Goal: Find specific page/section: Find specific page/section

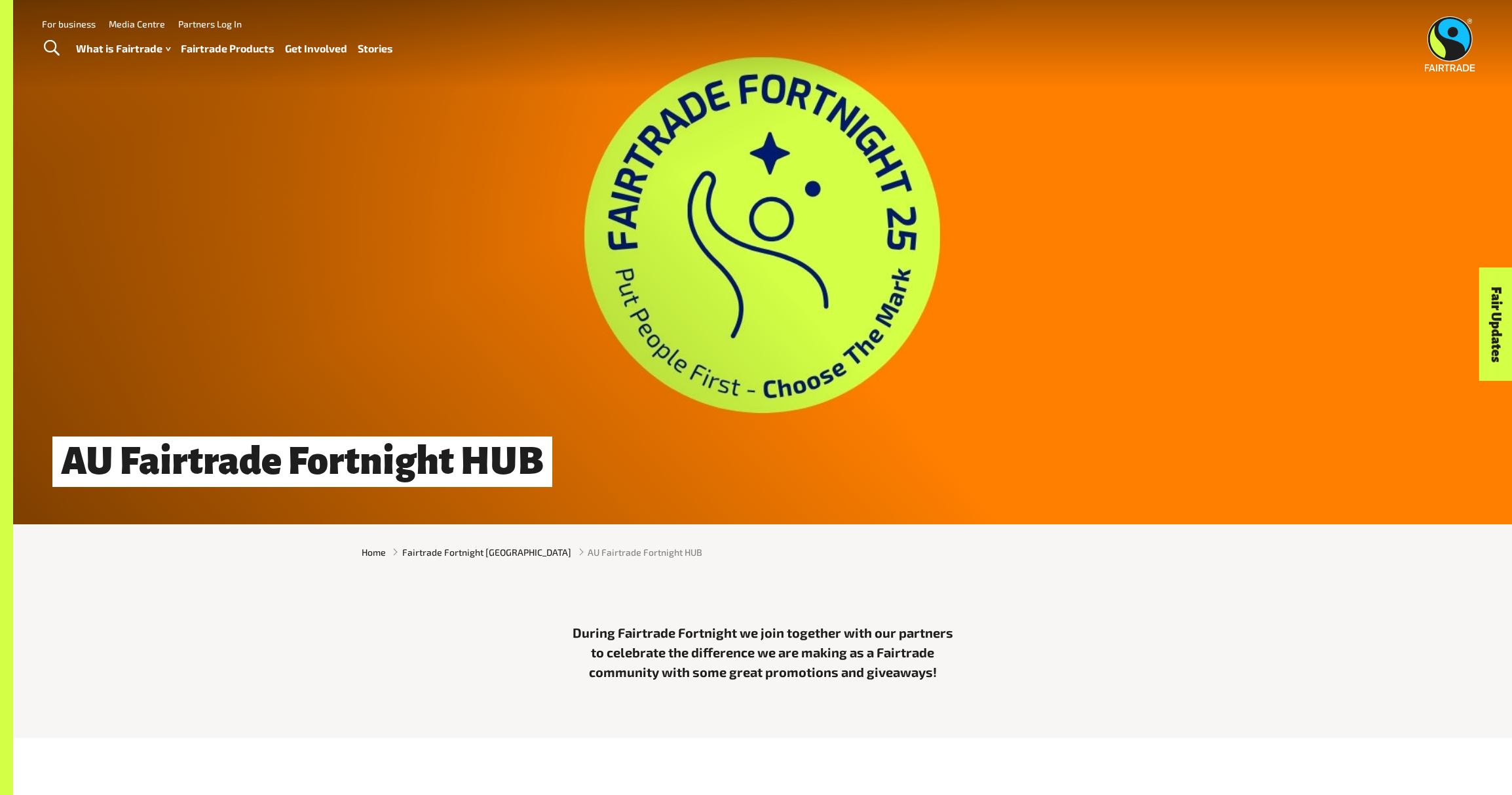
click at [256, 47] on link "Fairtrade Products" at bounding box center [227, 48] width 93 height 19
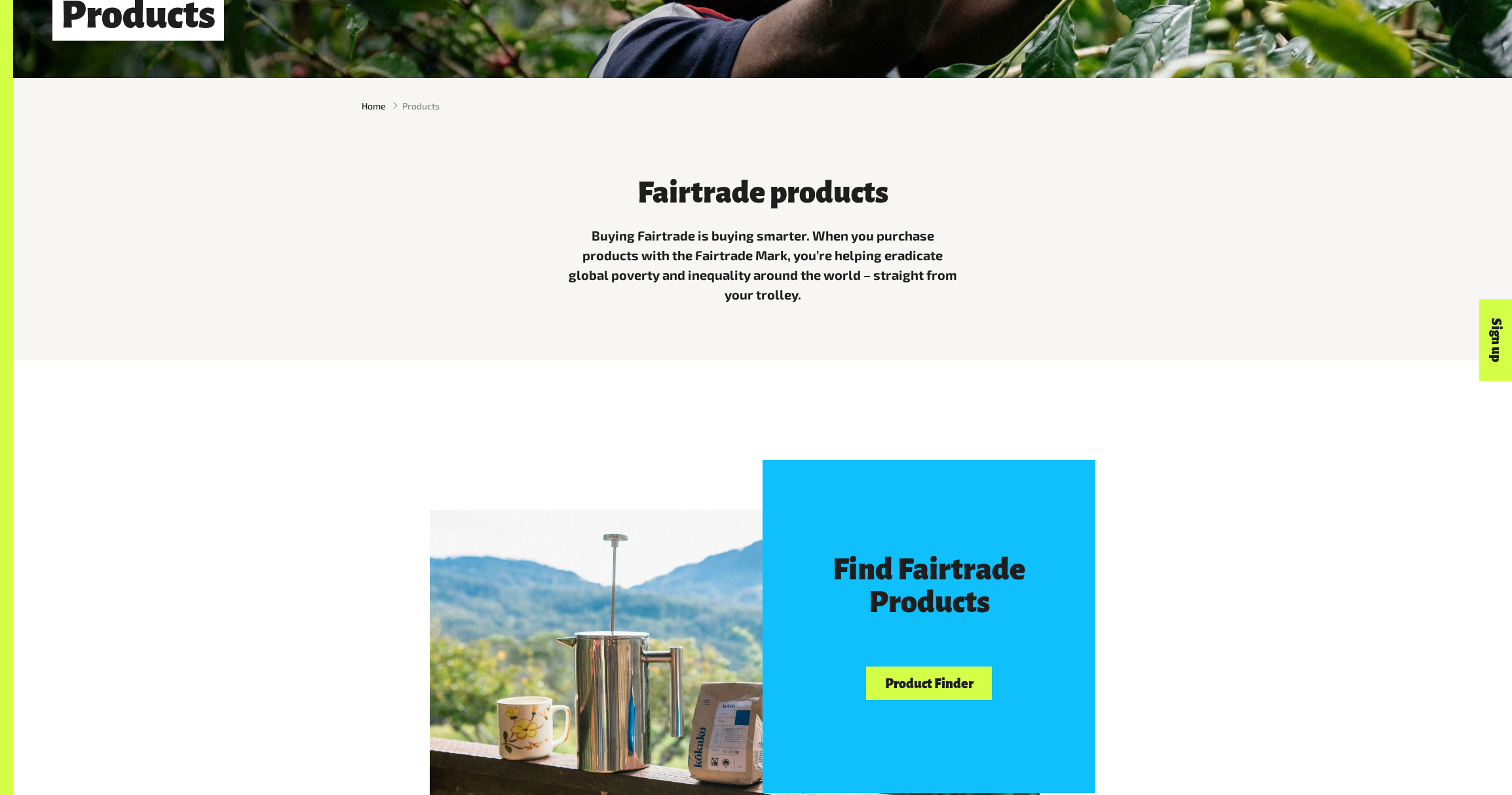
scroll to position [895, 0]
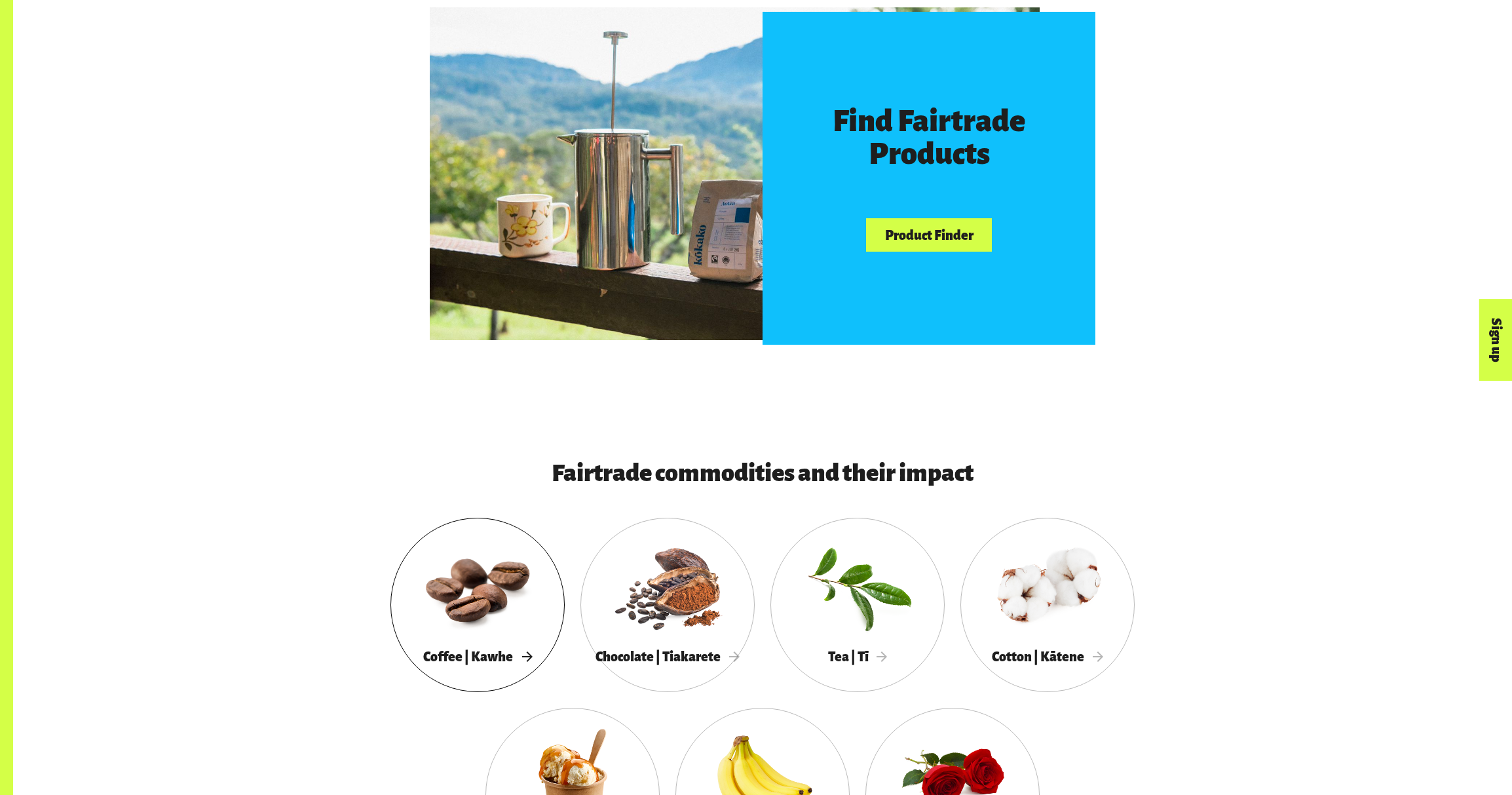
click at [516, 625] on div at bounding box center [478, 586] width 174 height 113
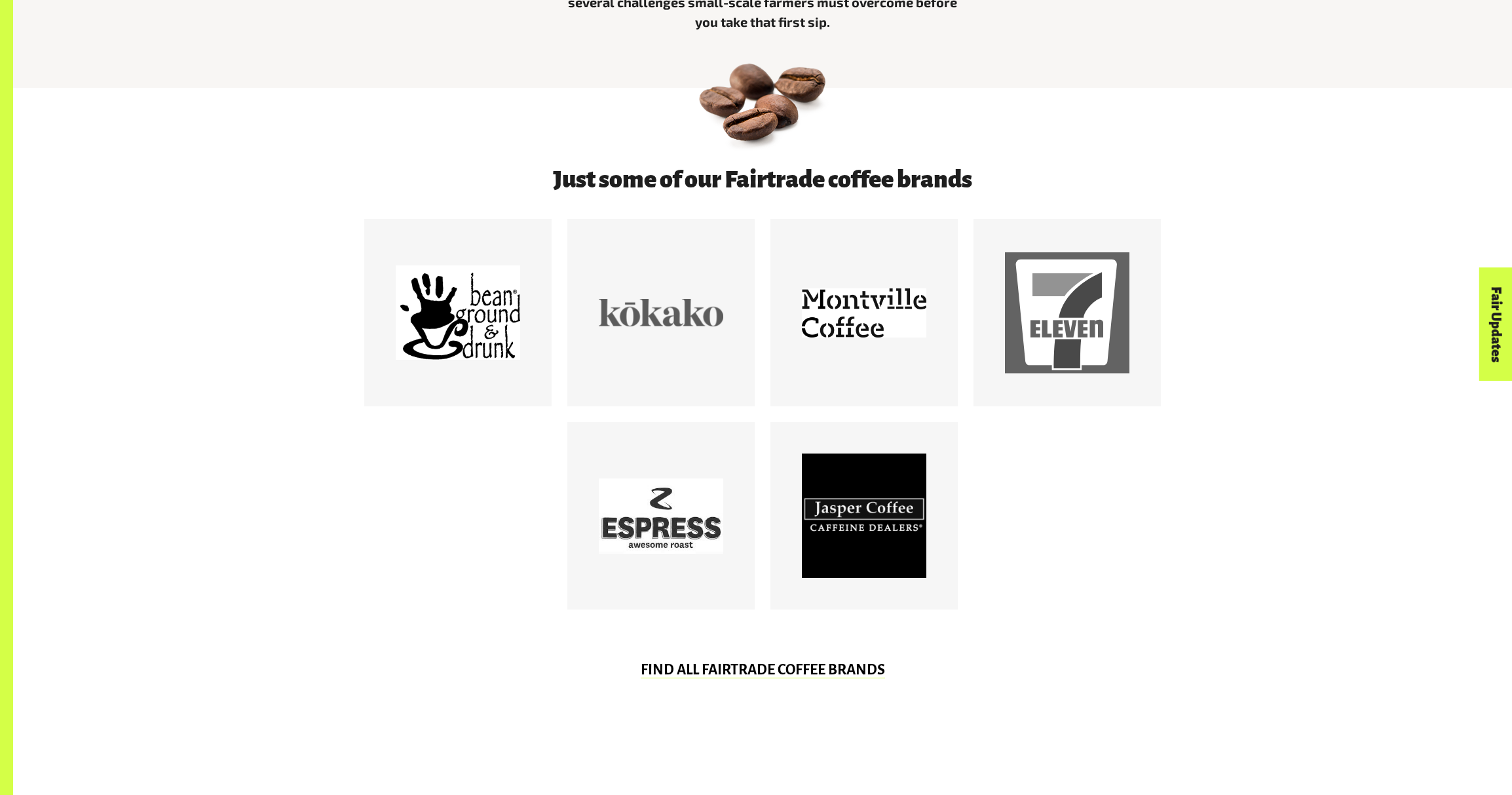
scroll to position [722, 0]
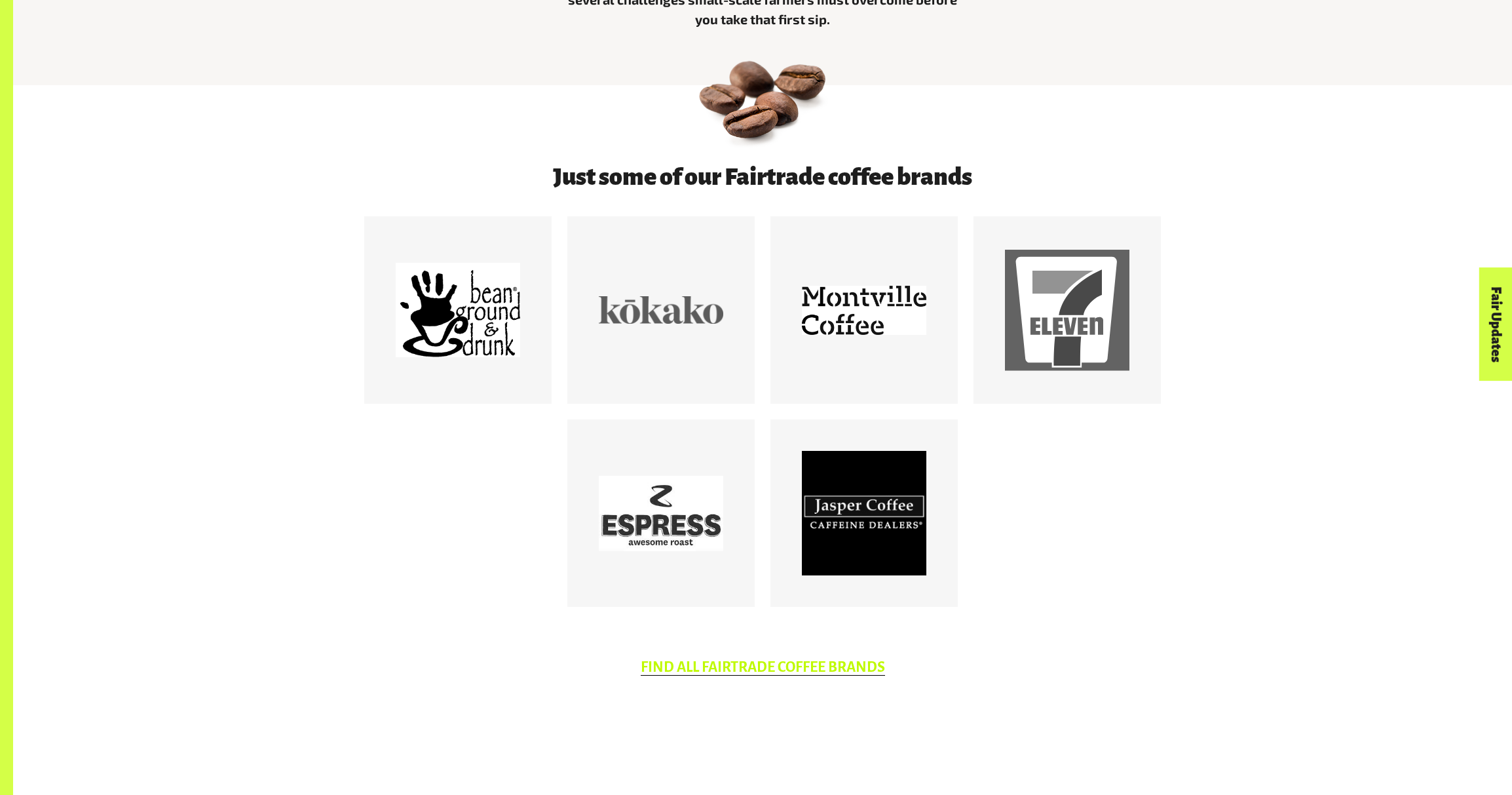
click at [723, 670] on link "FIND ALL FAIRTRADE COFFEE BRANDS" at bounding box center [763, 667] width 245 height 16
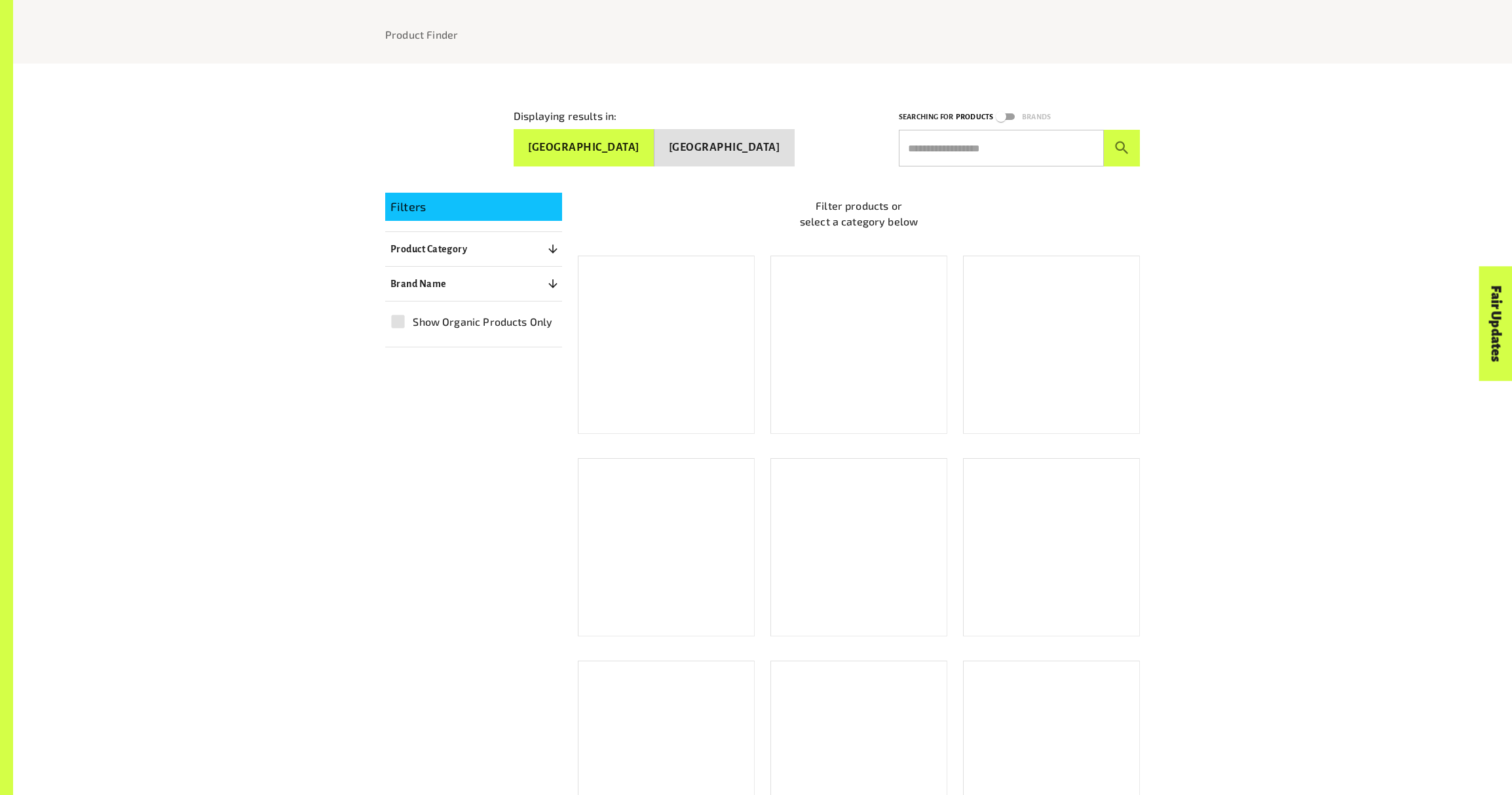
scroll to position [201, 0]
